Goal: Transaction & Acquisition: Obtain resource

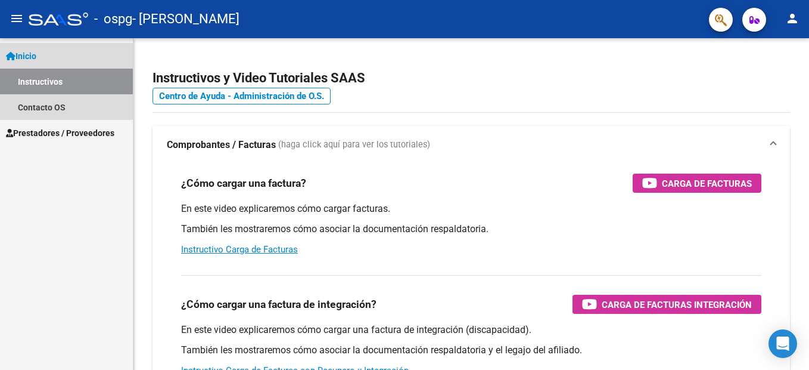
click at [89, 85] on link "Instructivos" at bounding box center [66, 82] width 133 height 26
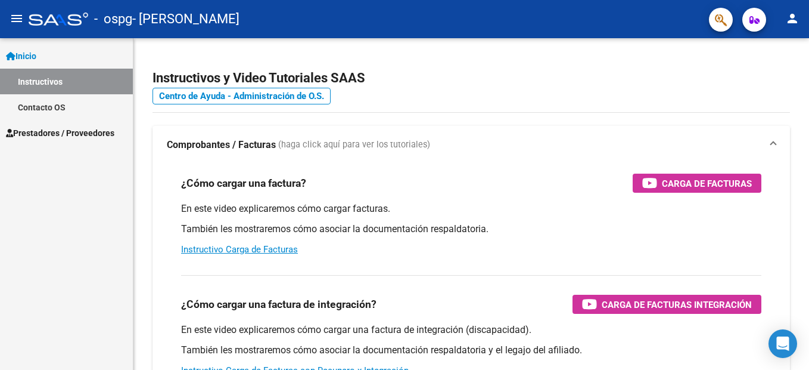
click at [73, 105] on link "Contacto OS" at bounding box center [66, 107] width 133 height 26
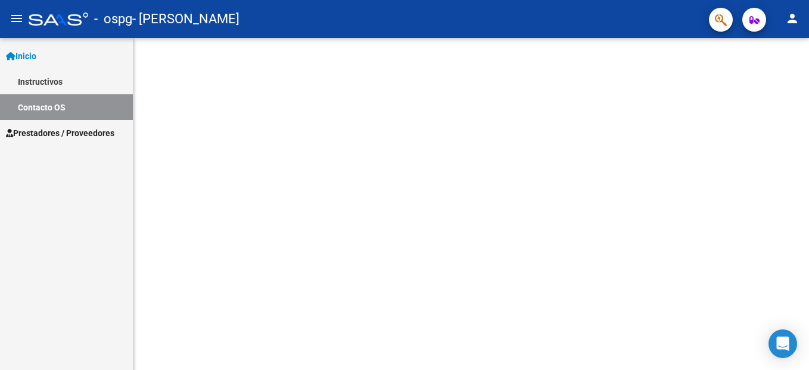
click at [89, 82] on link "Instructivos" at bounding box center [66, 82] width 133 height 26
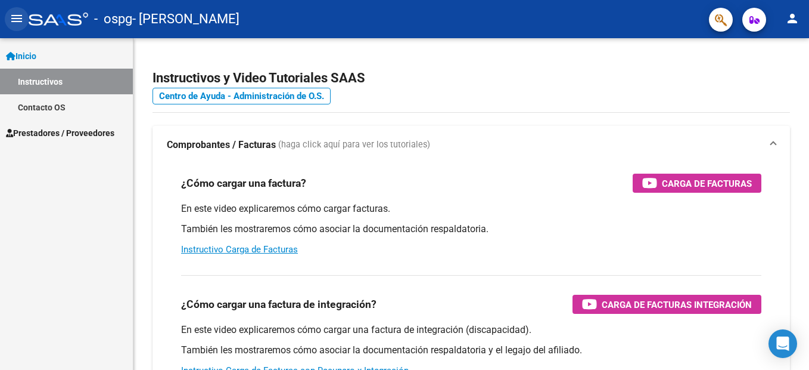
click at [25, 16] on button "menu" at bounding box center [17, 19] width 24 height 24
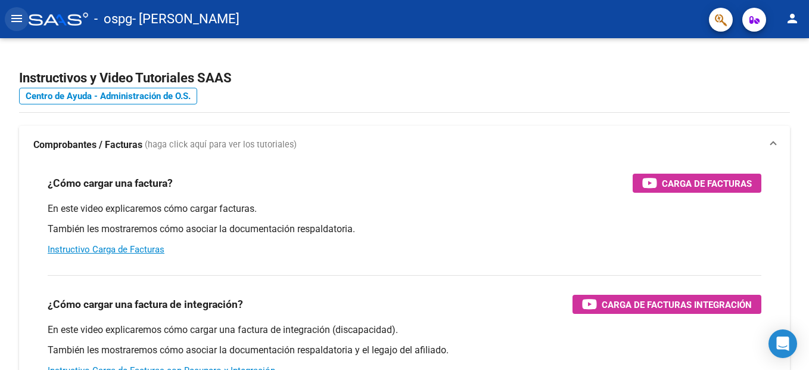
click at [11, 16] on mat-icon "menu" at bounding box center [17, 18] width 14 height 14
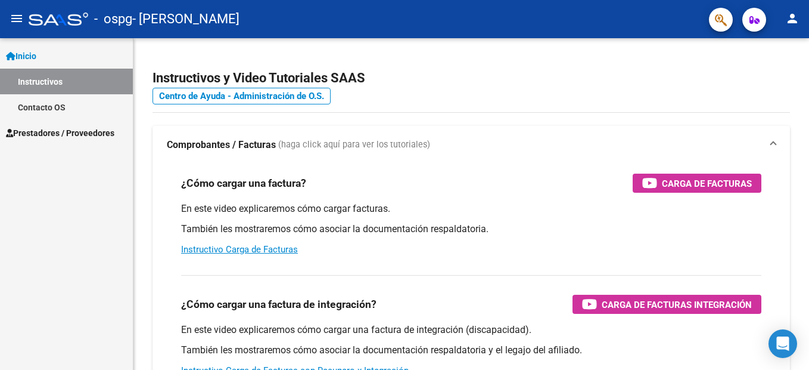
click at [48, 129] on span "Prestadores / Proveedores" at bounding box center [60, 132] width 108 height 13
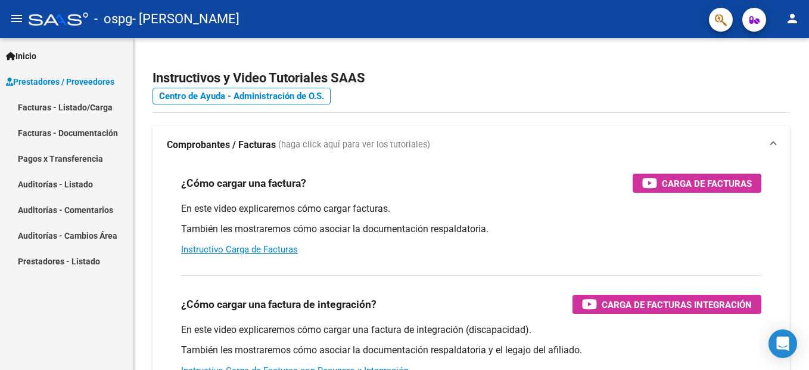
click at [79, 100] on link "Facturas - Listado/Carga" at bounding box center [66, 107] width 133 height 26
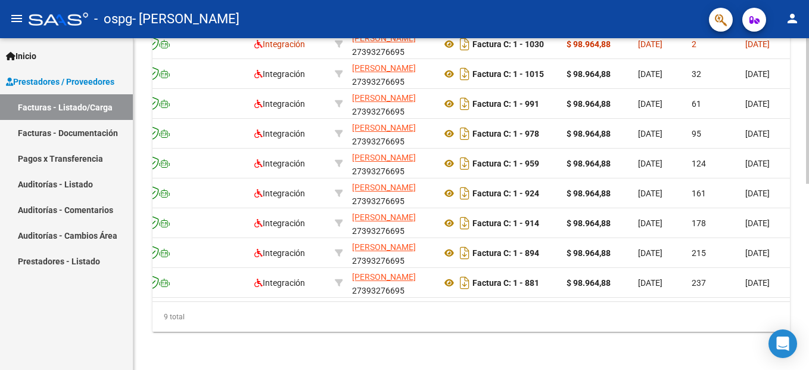
scroll to position [0, 270]
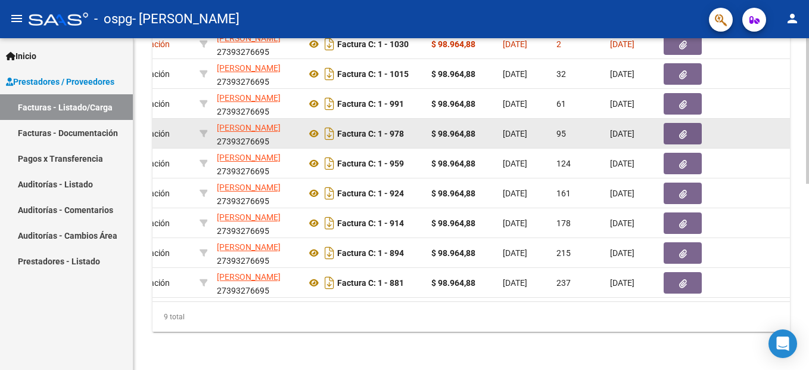
click at [681, 130] on icon "button" at bounding box center [683, 134] width 8 height 9
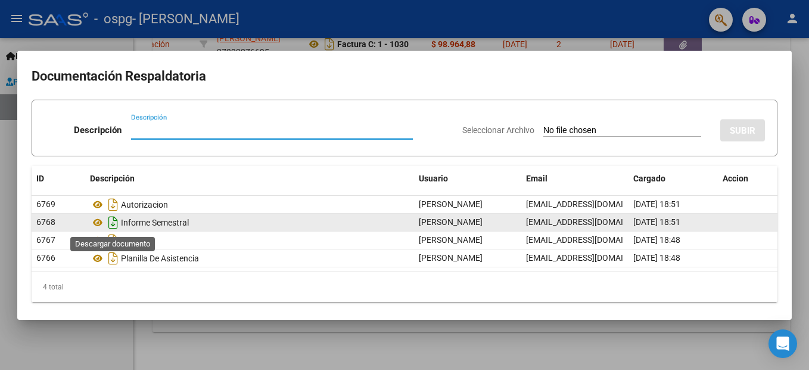
click at [111, 222] on icon "Descargar documento" at bounding box center [113, 222] width 15 height 19
